Goal: Task Accomplishment & Management: Manage account settings

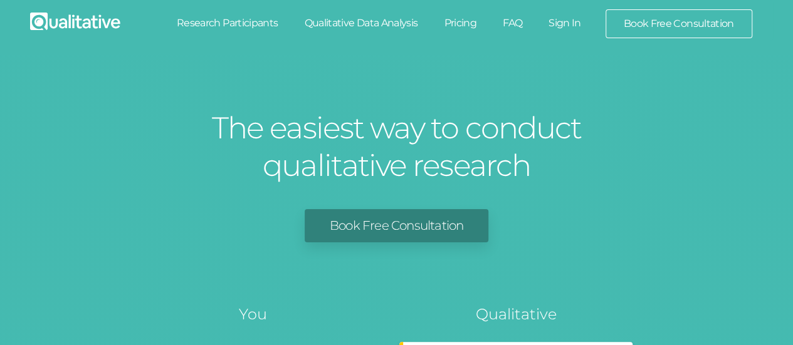
click at [563, 20] on link "Sign In" at bounding box center [564, 23] width 59 height 28
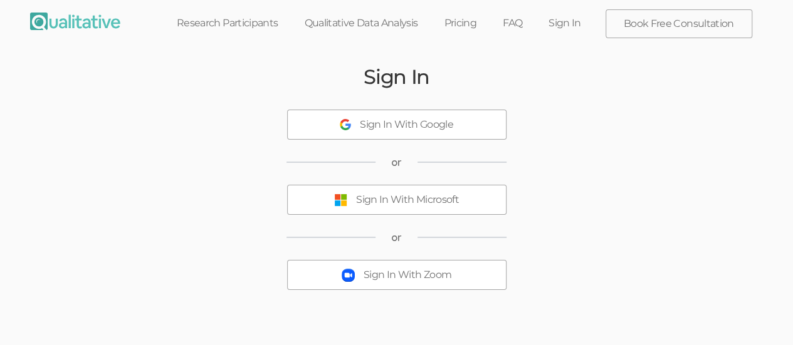
click at [412, 200] on div "Sign In With Microsoft" at bounding box center [407, 200] width 103 height 14
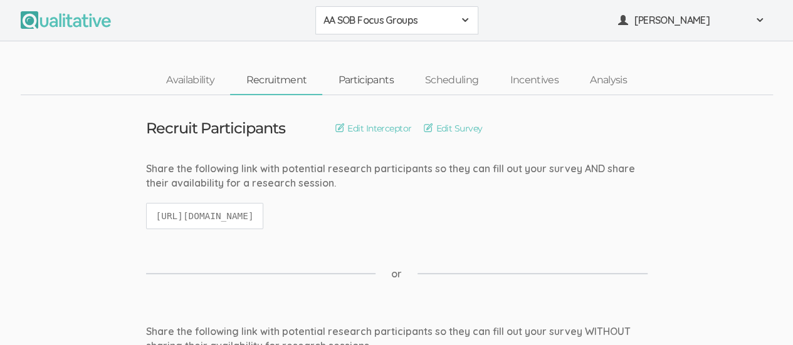
click at [366, 80] on link "Participants" at bounding box center [365, 80] width 86 height 27
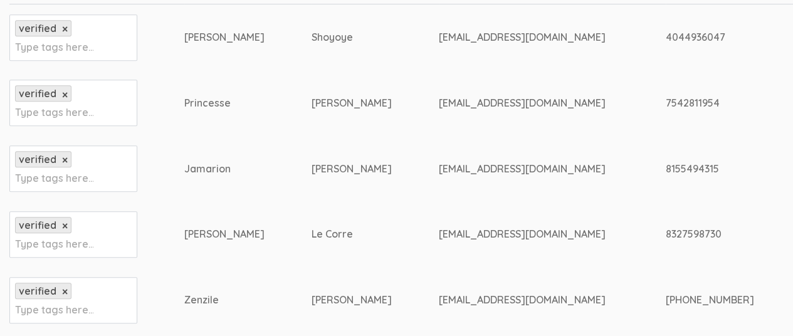
scroll to position [313, 0]
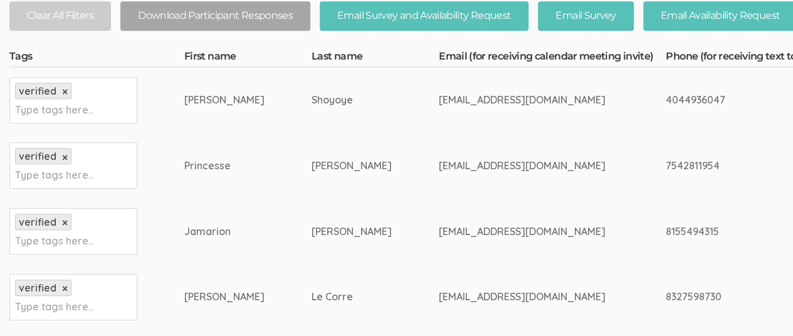
drag, startPoint x: 596, startPoint y: 294, endPoint x: 658, endPoint y: 293, distance: 62.0
click at [665, 293] on div "8327598730" at bounding box center [769, 296] width 209 height 14
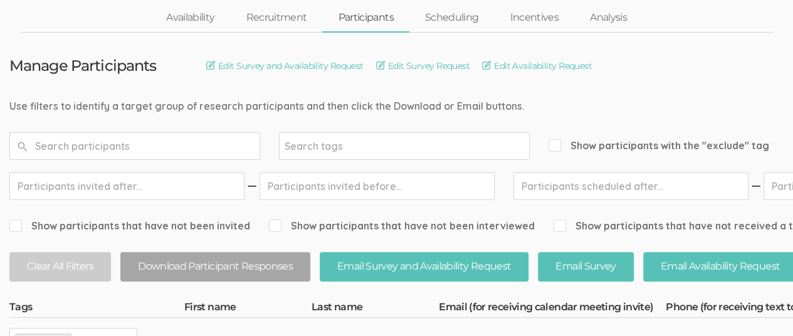
scroll to position [0, 0]
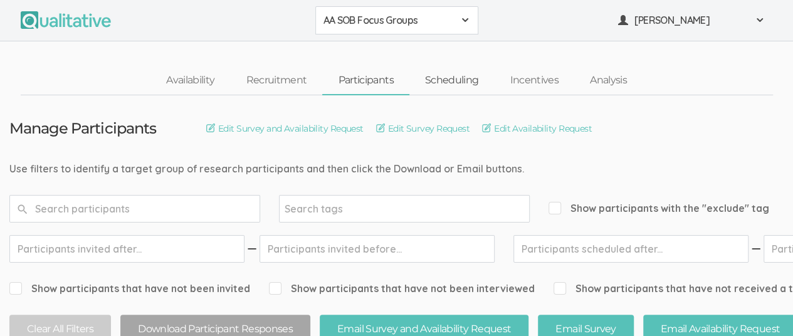
click at [446, 85] on link "Scheduling" at bounding box center [451, 80] width 85 height 27
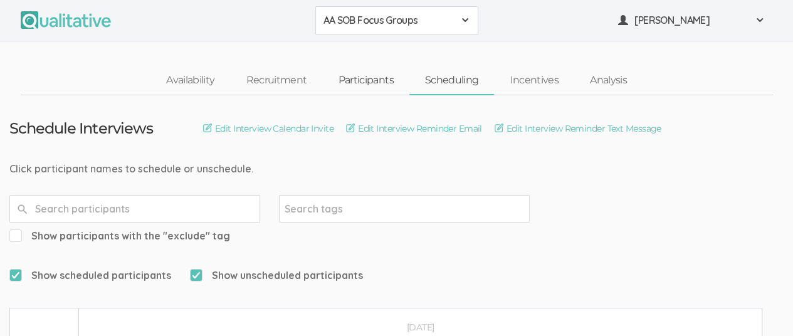
click at [360, 82] on link "Participants" at bounding box center [365, 80] width 86 height 27
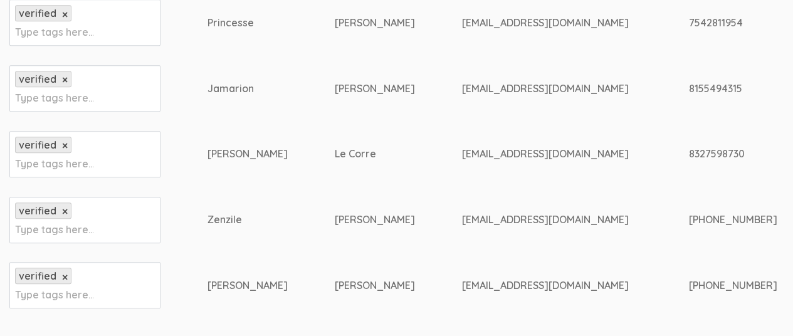
scroll to position [393, 0]
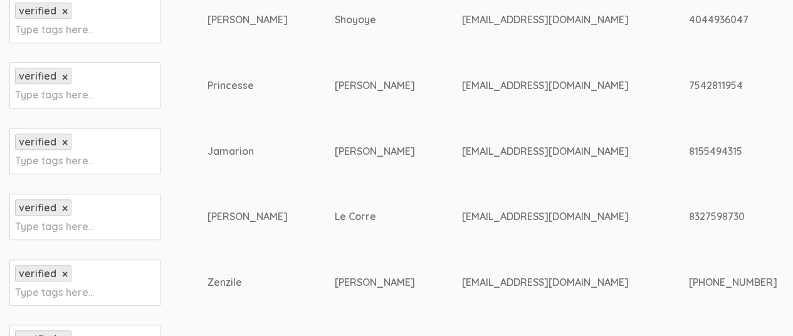
drag, startPoint x: 595, startPoint y: 217, endPoint x: 665, endPoint y: 217, distance: 70.2
click at [689, 217] on div "8327598730" at bounding box center [793, 216] width 209 height 14
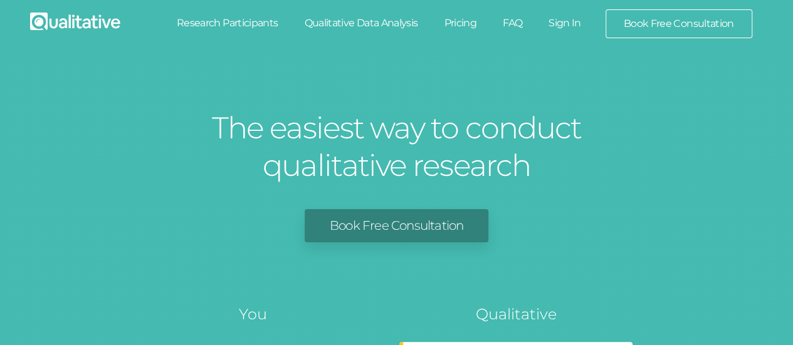
click at [569, 23] on link "Sign In" at bounding box center [564, 23] width 59 height 28
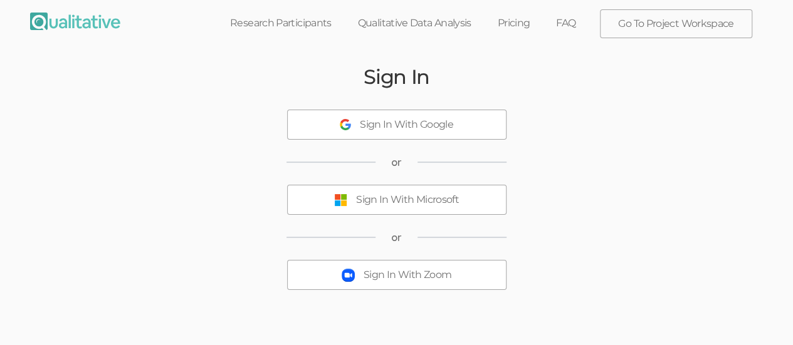
click at [427, 201] on div "Sign In With Microsoft" at bounding box center [407, 200] width 103 height 14
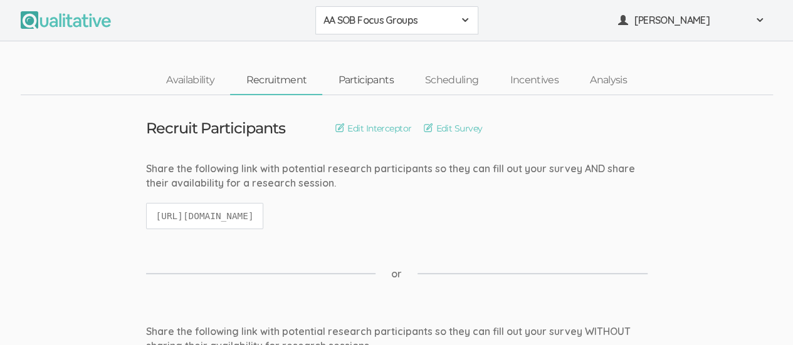
click at [363, 84] on link "Participants" at bounding box center [365, 80] width 86 height 27
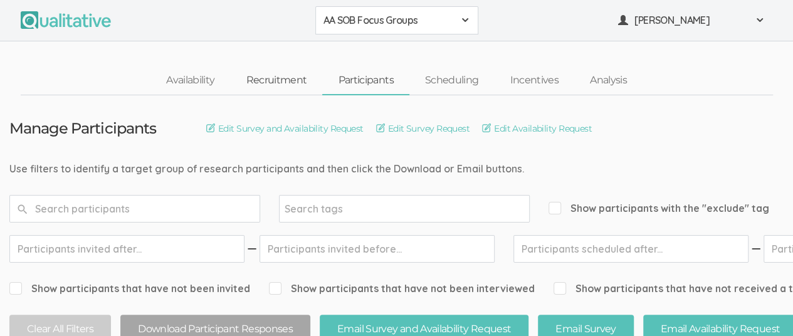
click at [289, 79] on link "Recruitment" at bounding box center [276, 80] width 92 height 27
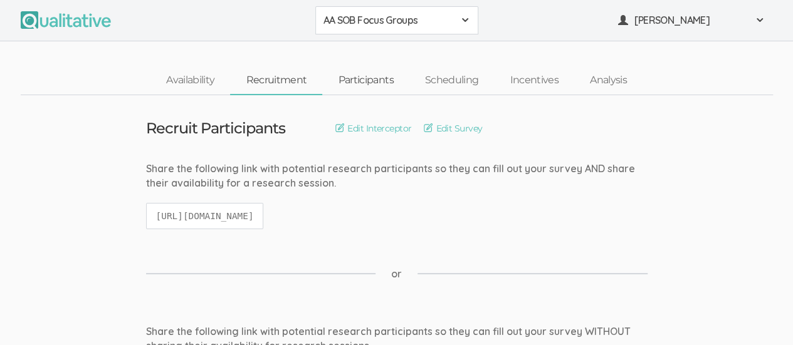
click at [376, 81] on link "Participants" at bounding box center [365, 80] width 86 height 27
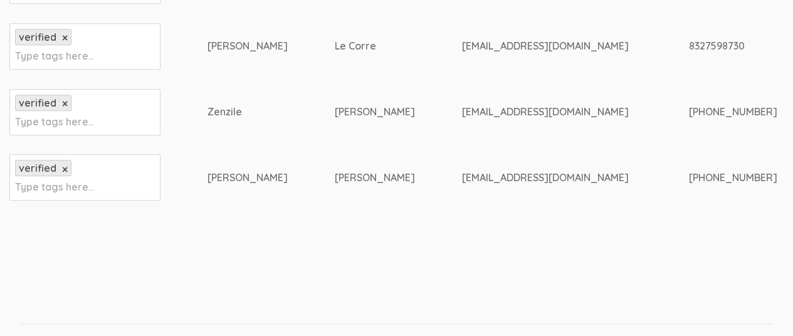
scroll to position [439, 0]
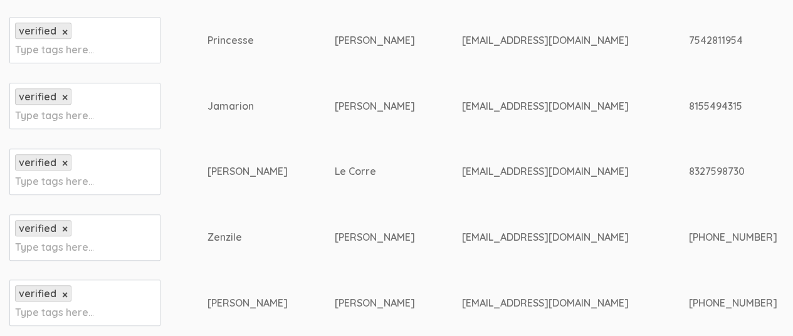
drag, startPoint x: 595, startPoint y: 170, endPoint x: 663, endPoint y: 169, distance: 68.3
click at [689, 169] on div "8327598730" at bounding box center [793, 171] width 209 height 14
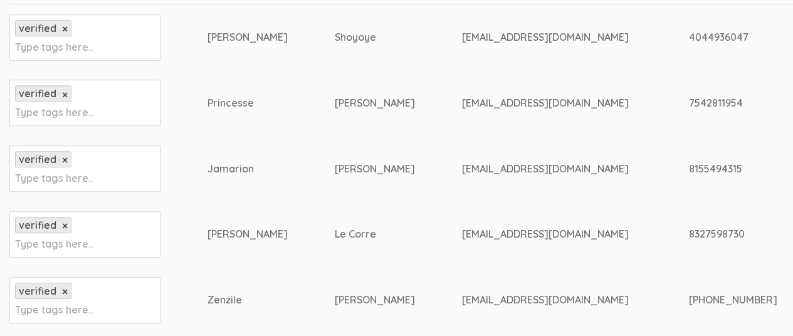
drag, startPoint x: 596, startPoint y: 167, endPoint x: 654, endPoint y: 174, distance: 58.0
click at [689, 174] on div "8155494315" at bounding box center [793, 169] width 209 height 14
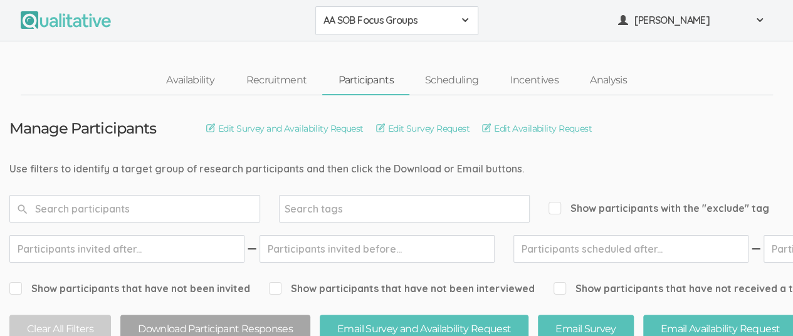
scroll to position [313, 0]
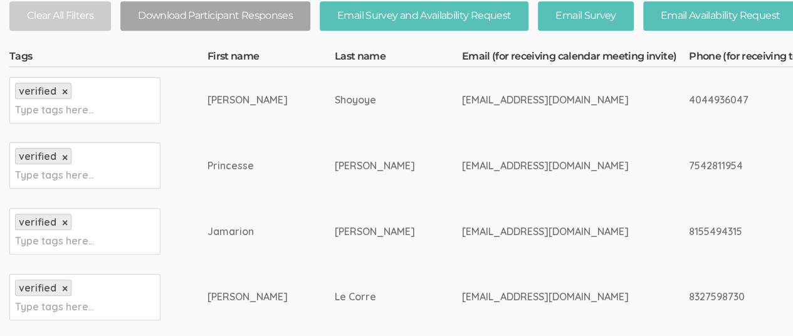
click at [689, 166] on div "7542811954" at bounding box center [793, 166] width 209 height 14
drag, startPoint x: 595, startPoint y: 166, endPoint x: 653, endPoint y: 165, distance: 57.6
click at [689, 165] on div "7542811954" at bounding box center [793, 166] width 209 height 14
drag, startPoint x: 596, startPoint y: 101, endPoint x: 656, endPoint y: 101, distance: 59.5
click at [689, 101] on div "4044936047" at bounding box center [793, 100] width 209 height 14
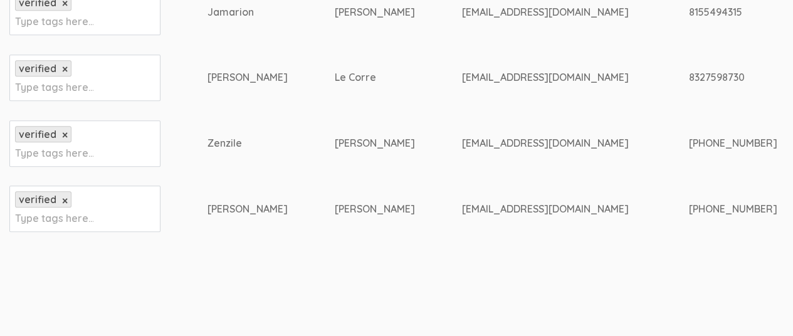
scroll to position [470, 0]
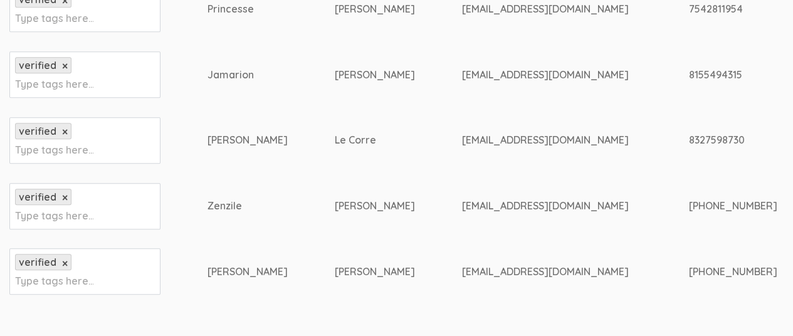
drag, startPoint x: 597, startPoint y: 140, endPoint x: 667, endPoint y: 142, distance: 69.6
click at [689, 142] on div "8327598730" at bounding box center [793, 140] width 209 height 14
click at [689, 72] on div "8155494315" at bounding box center [793, 75] width 209 height 14
drag, startPoint x: 593, startPoint y: 70, endPoint x: 677, endPoint y: 71, distance: 84.0
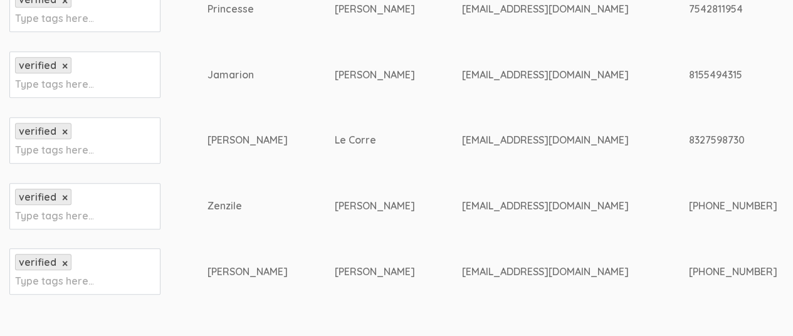
scroll to position [345, 0]
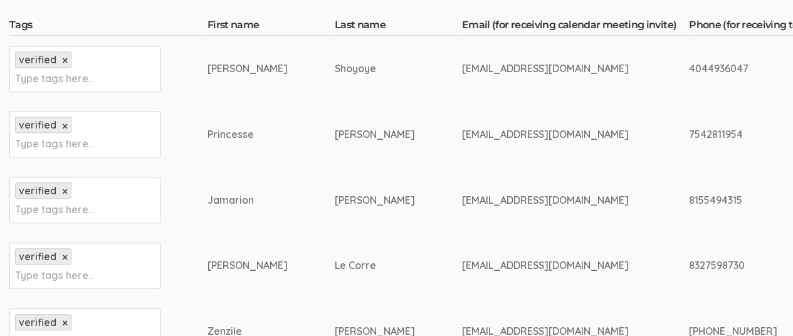
drag, startPoint x: 594, startPoint y: 133, endPoint x: 650, endPoint y: 137, distance: 56.5
click at [689, 70] on div "4044936047" at bounding box center [793, 68] width 209 height 14
drag, startPoint x: 593, startPoint y: 67, endPoint x: 668, endPoint y: 75, distance: 75.6
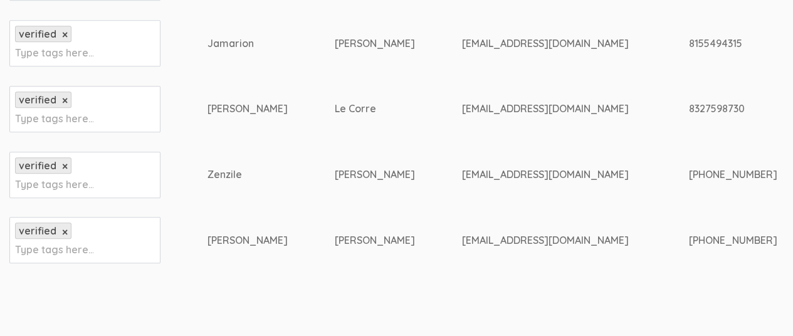
scroll to position [439, 0]
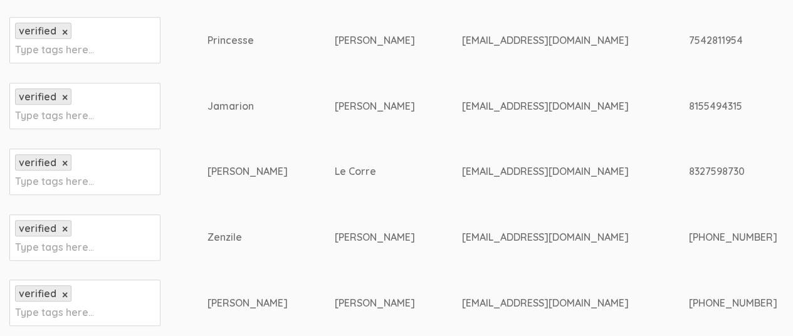
drag, startPoint x: 182, startPoint y: 39, endPoint x: 262, endPoint y: 41, distance: 80.2
click at [262, 41] on td "Princesse" at bounding box center [270, 41] width 127 height 66
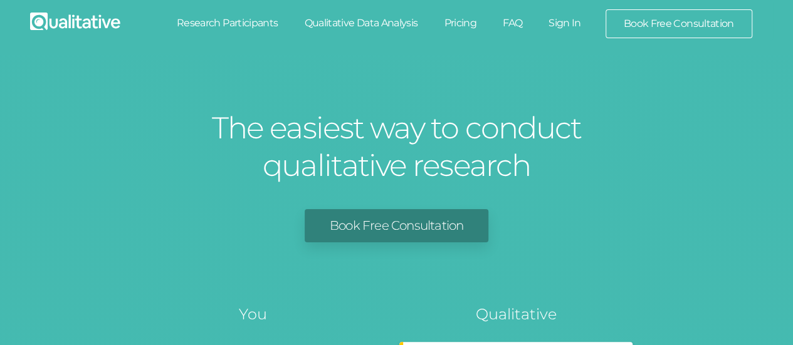
click at [564, 23] on link "Sign In" at bounding box center [564, 23] width 59 height 28
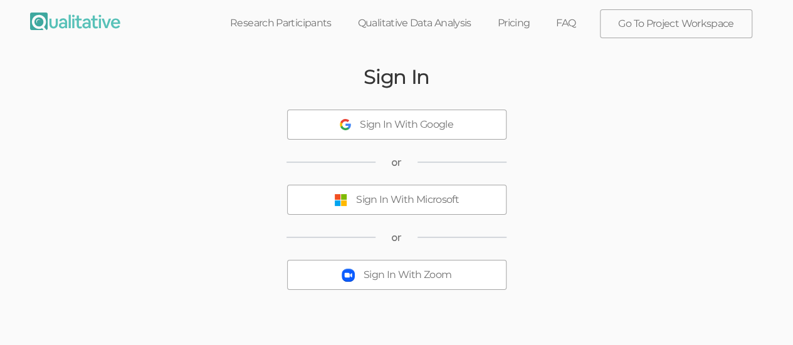
click at [403, 208] on button "Sign In With Microsoft" at bounding box center [396, 200] width 219 height 30
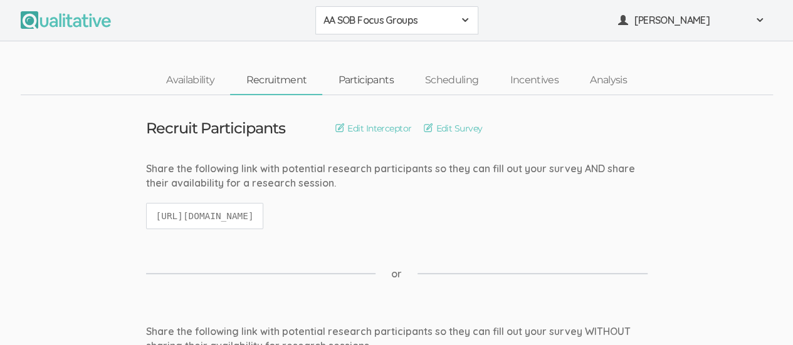
click at [370, 81] on link "Participants" at bounding box center [365, 80] width 86 height 27
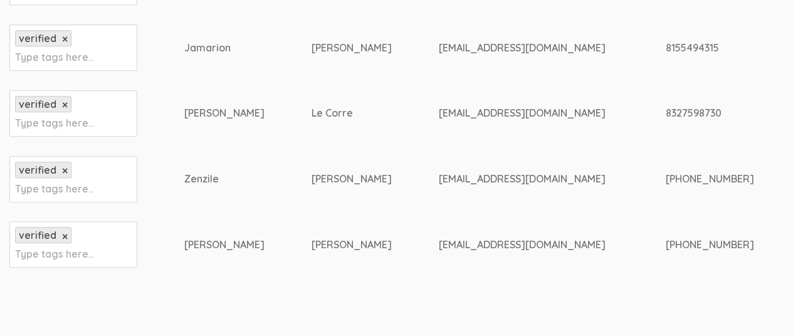
scroll to position [498, 0]
